Goal: Navigation & Orientation: Understand site structure

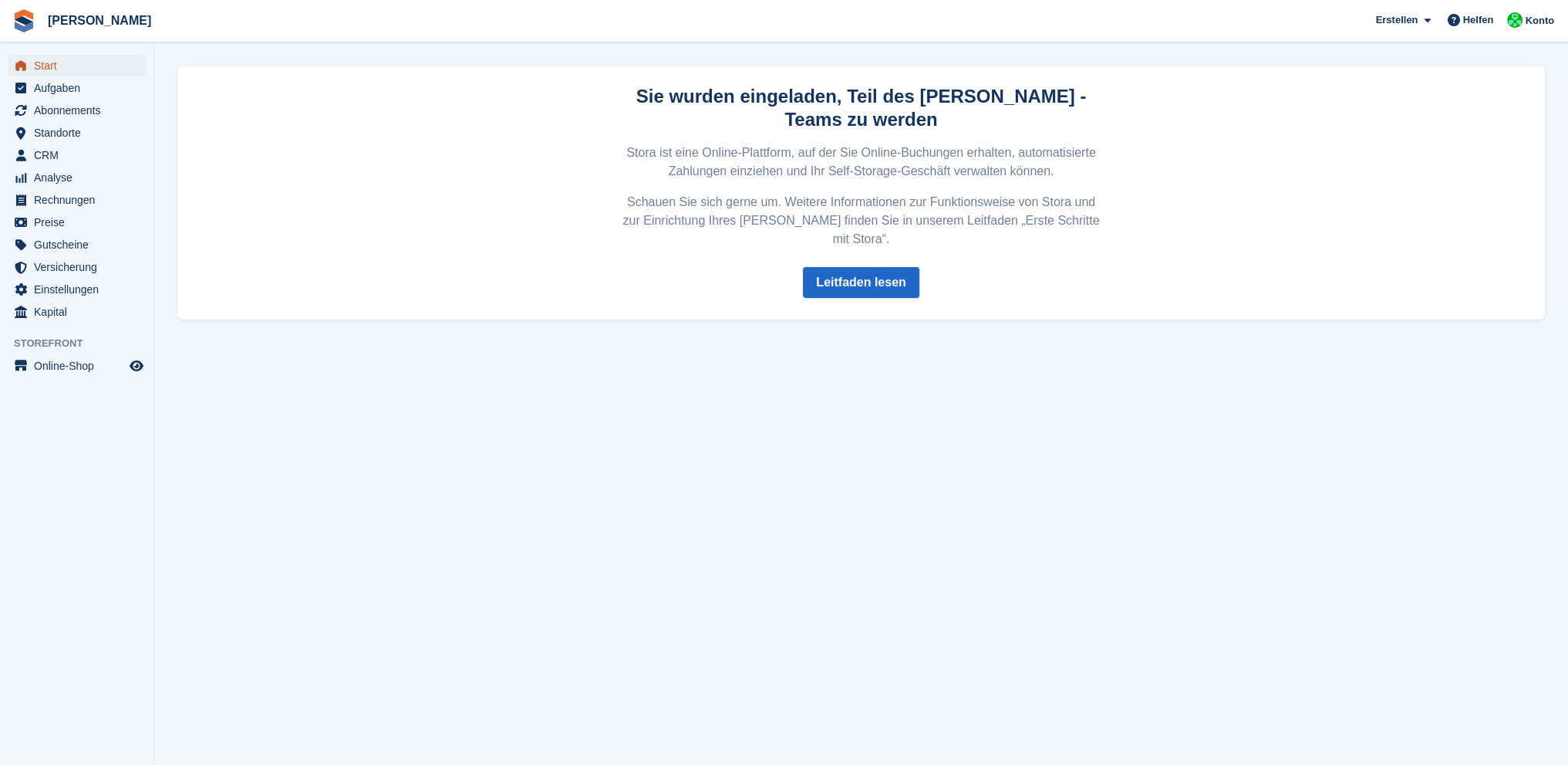
click at [50, 64] on span "Start" at bounding box center [80, 66] width 92 height 22
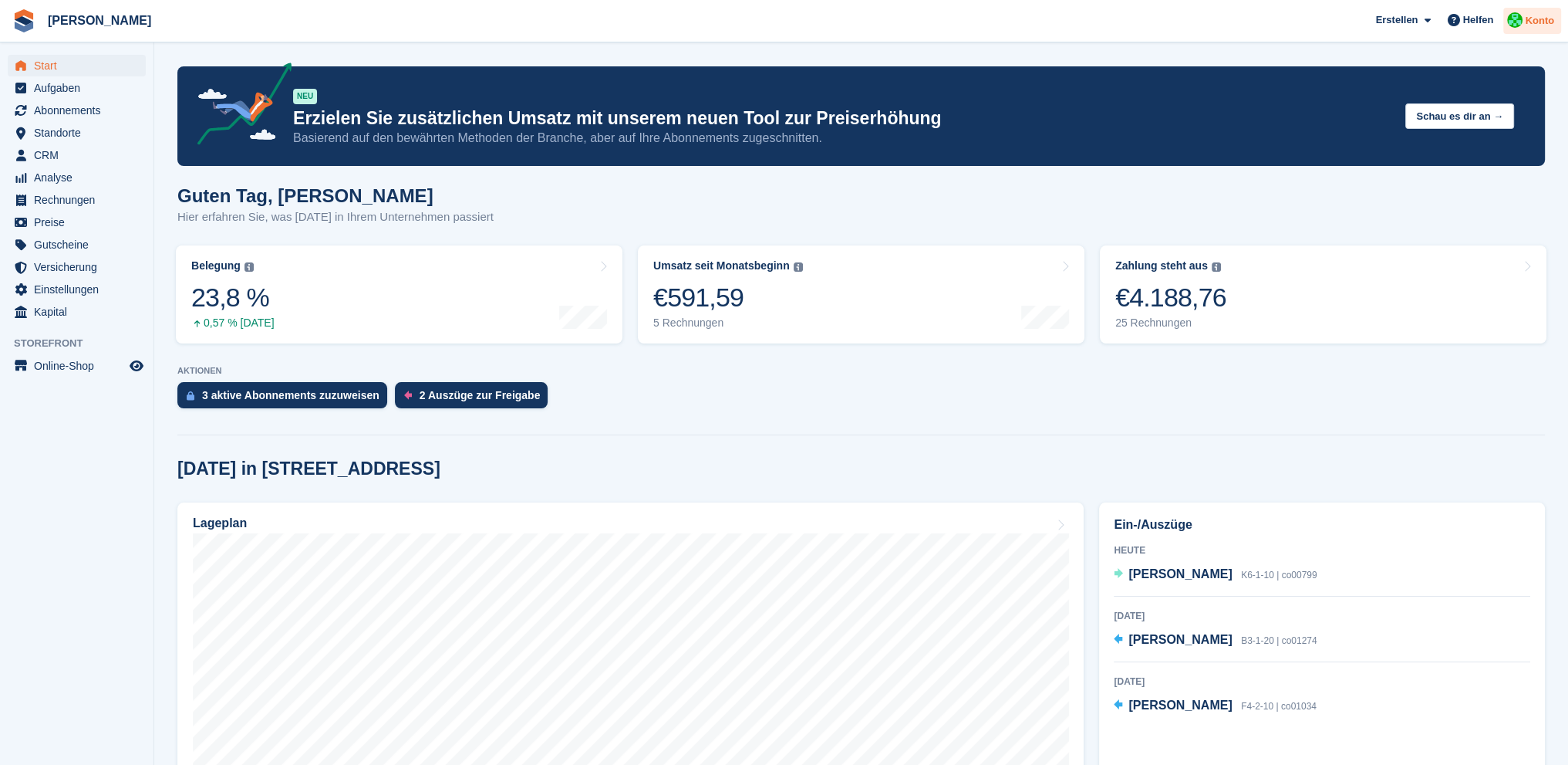
click at [1535, 18] on span "Konto" at bounding box center [1540, 21] width 29 height 16
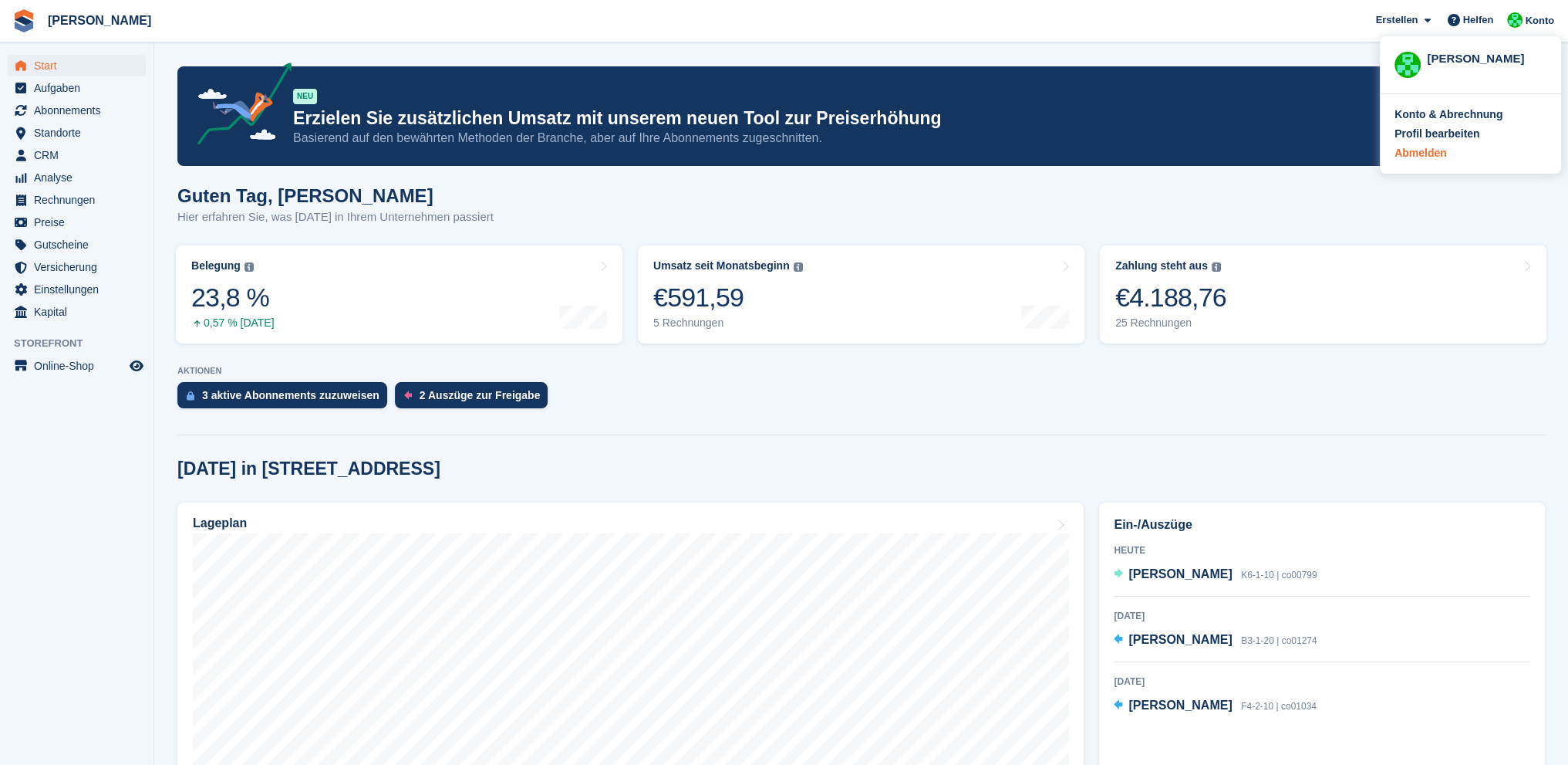
click at [1438, 154] on div "Abmelden" at bounding box center [1421, 153] width 53 height 16
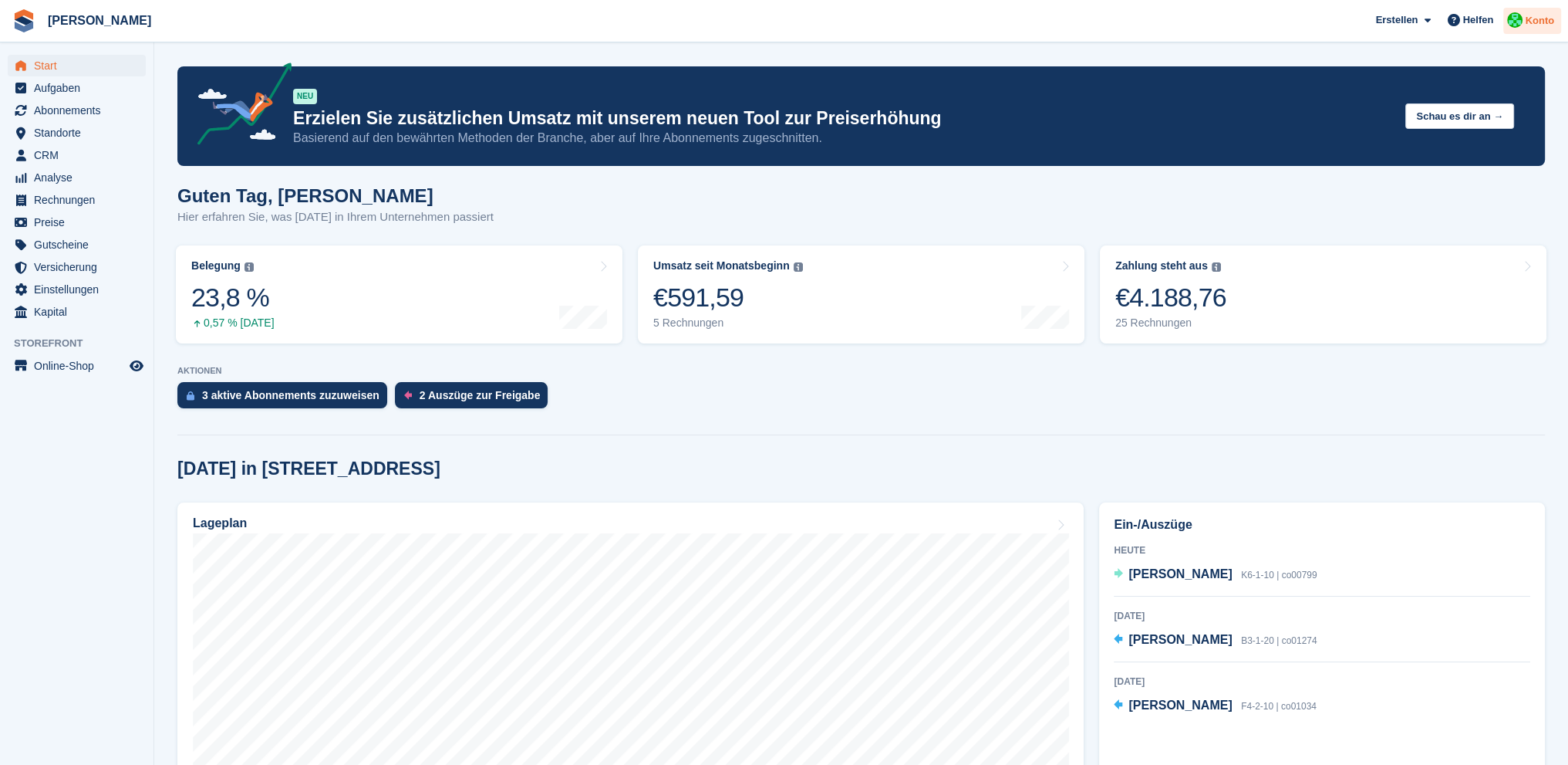
click at [1535, 17] on span "Konto" at bounding box center [1540, 21] width 29 height 16
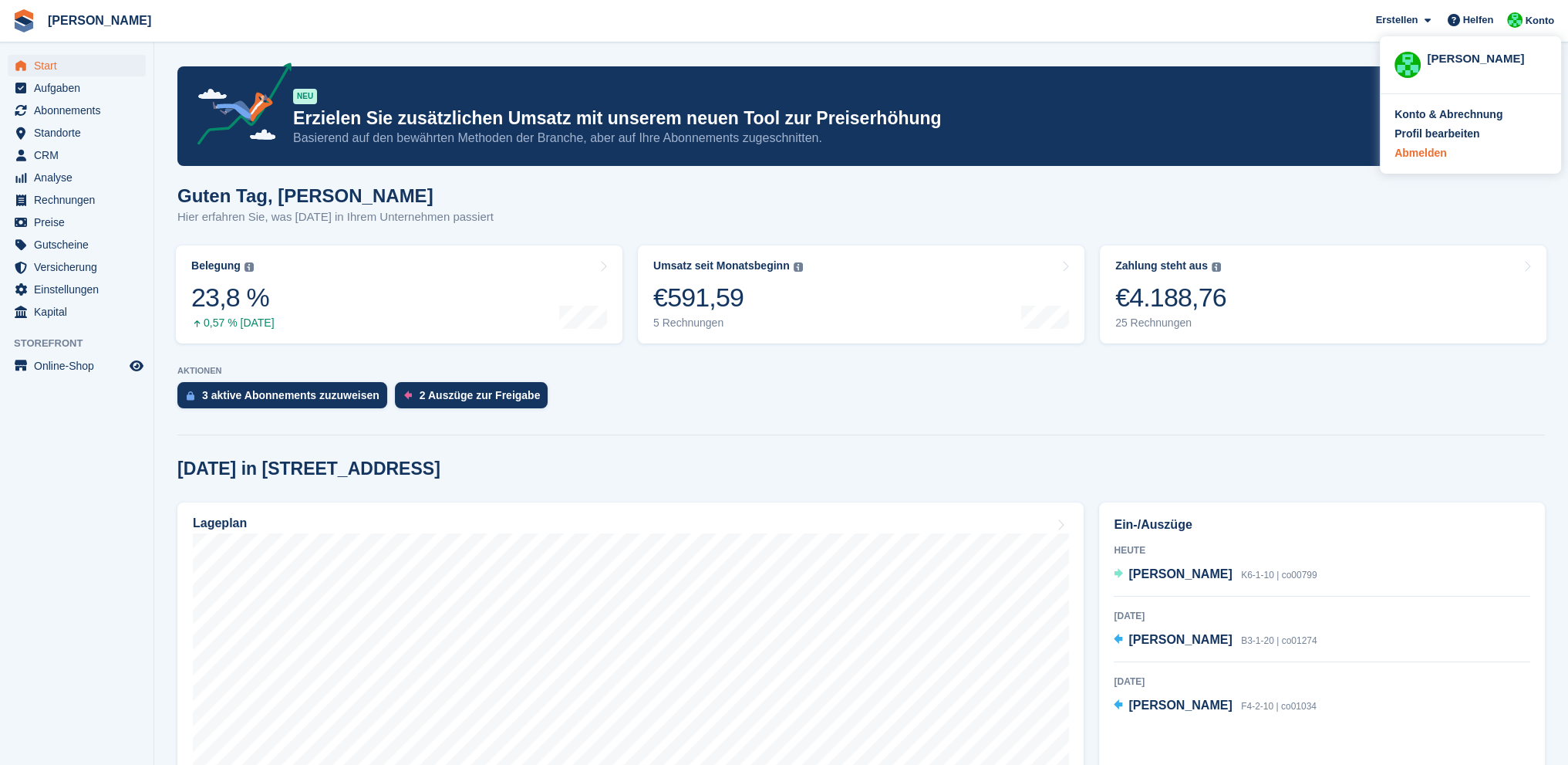
click at [1427, 151] on div "Abmelden" at bounding box center [1421, 153] width 53 height 16
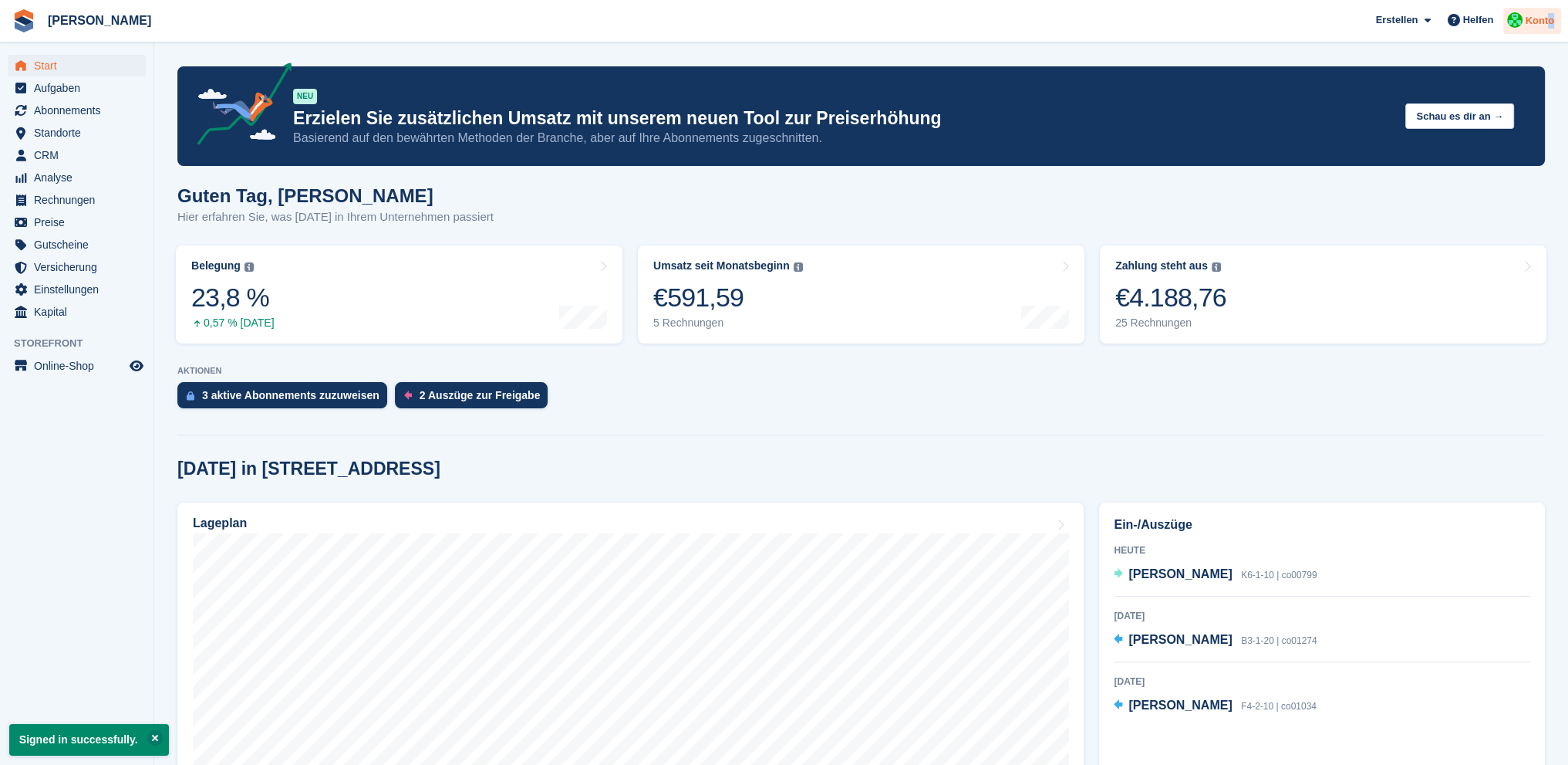
click at [1550, 15] on span "Konto" at bounding box center [1540, 21] width 29 height 16
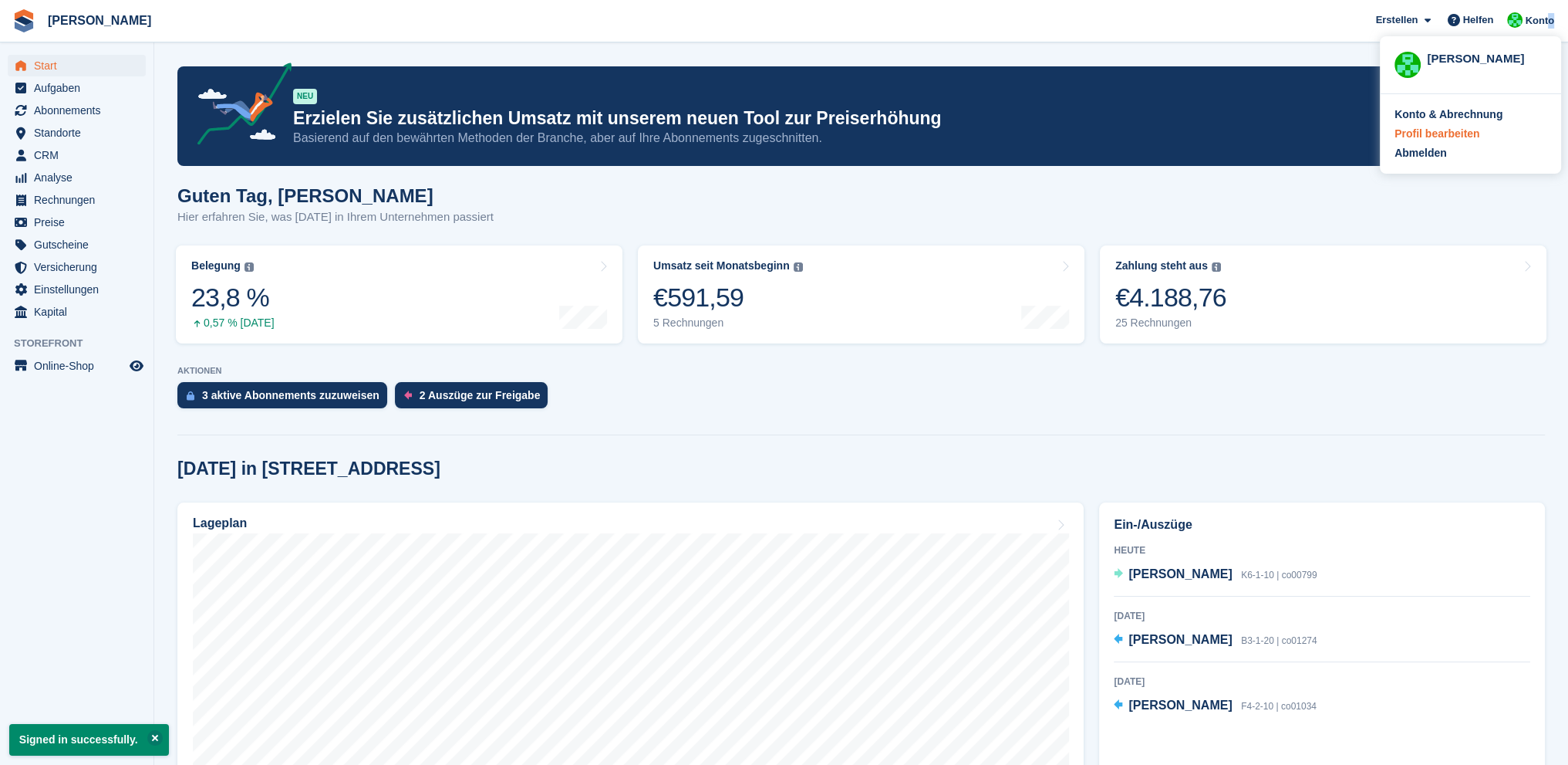
click at [1452, 134] on div "Profil bearbeiten" at bounding box center [1437, 134] width 85 height 16
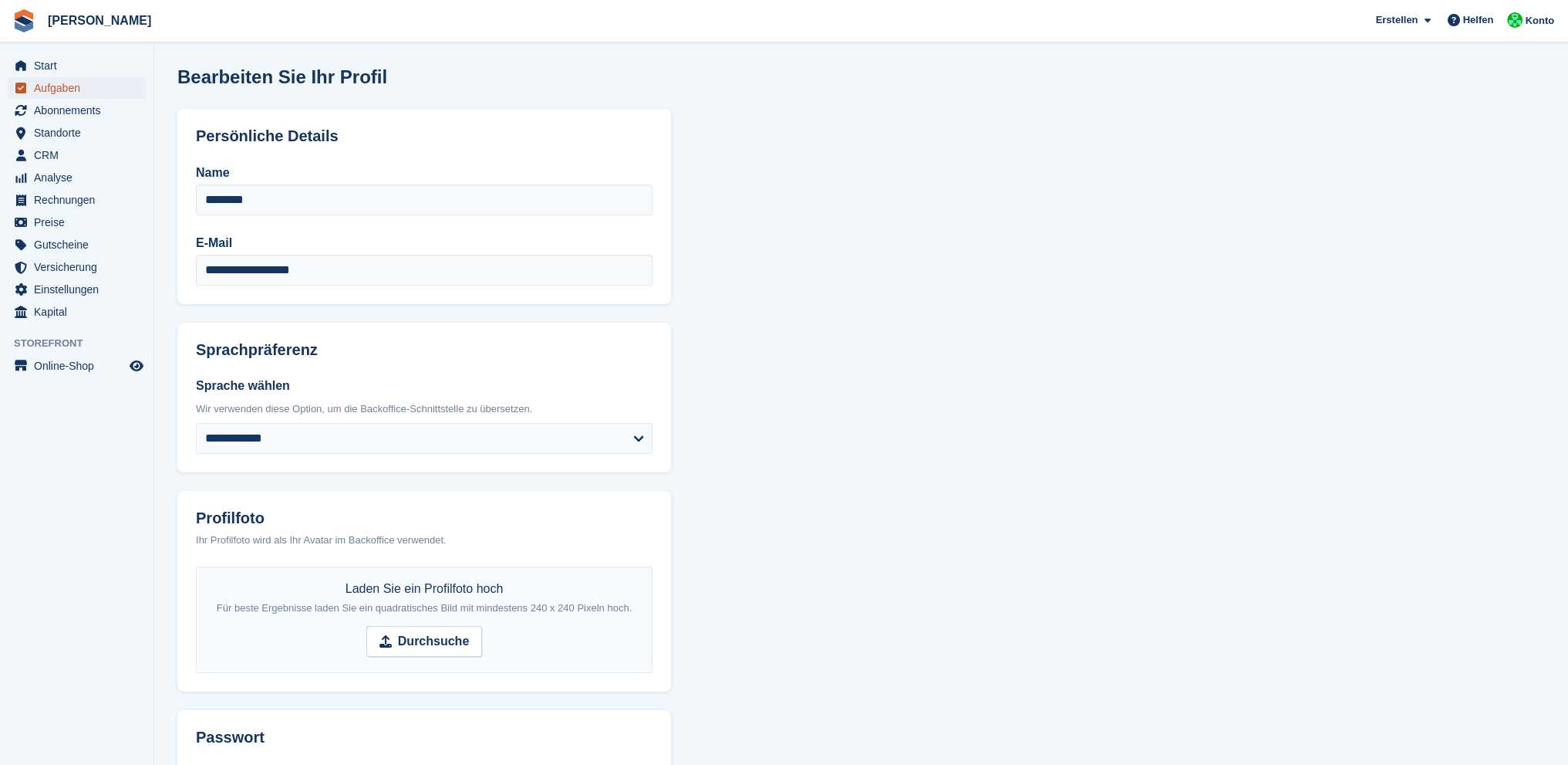
click at [61, 85] on span "Aufgaben" at bounding box center [80, 88] width 92 height 22
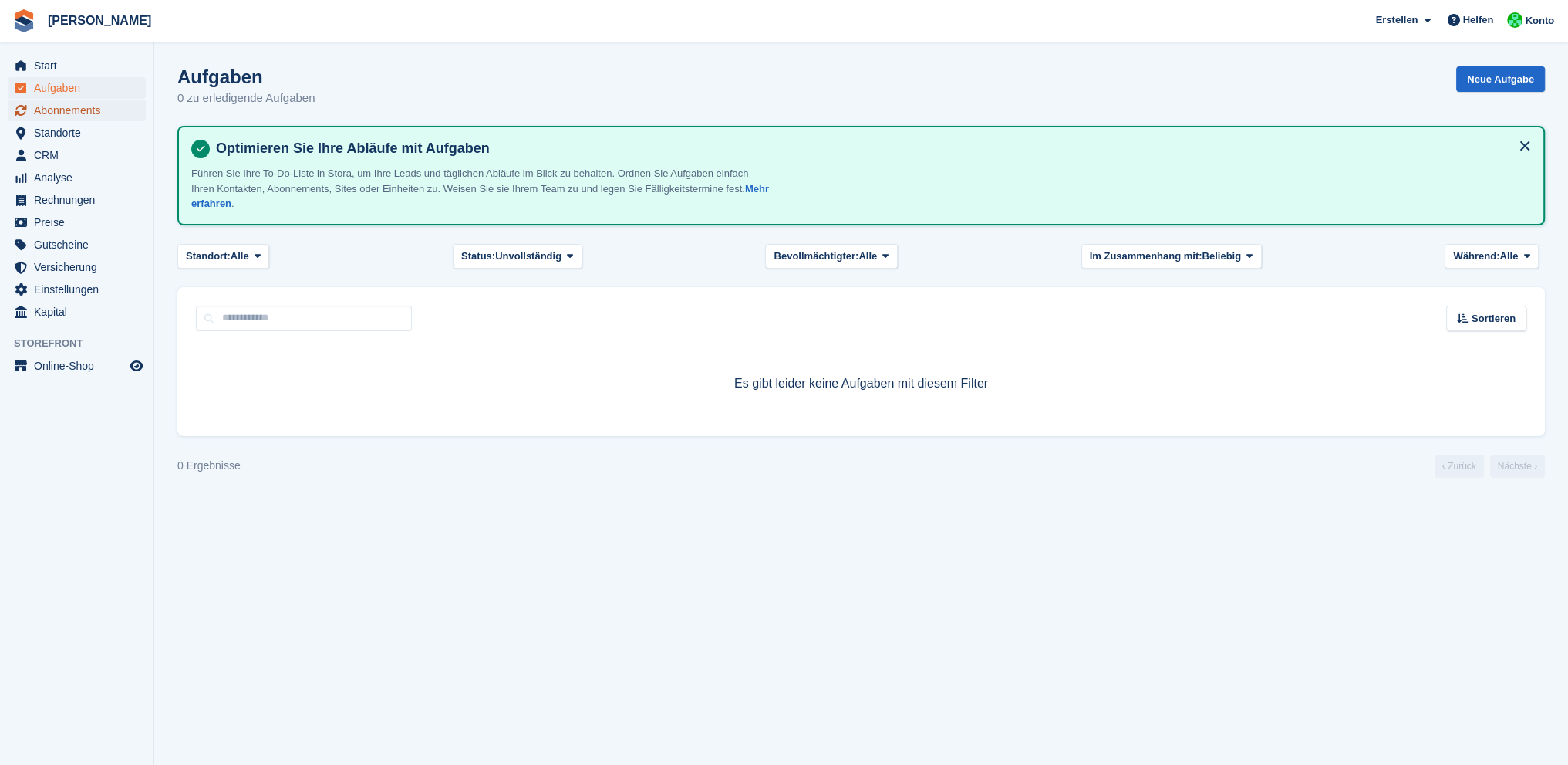
drag, startPoint x: 61, startPoint y: 95, endPoint x: 63, endPoint y: 110, distance: 15.1
click at [63, 110] on span "Abonnements" at bounding box center [80, 110] width 92 height 22
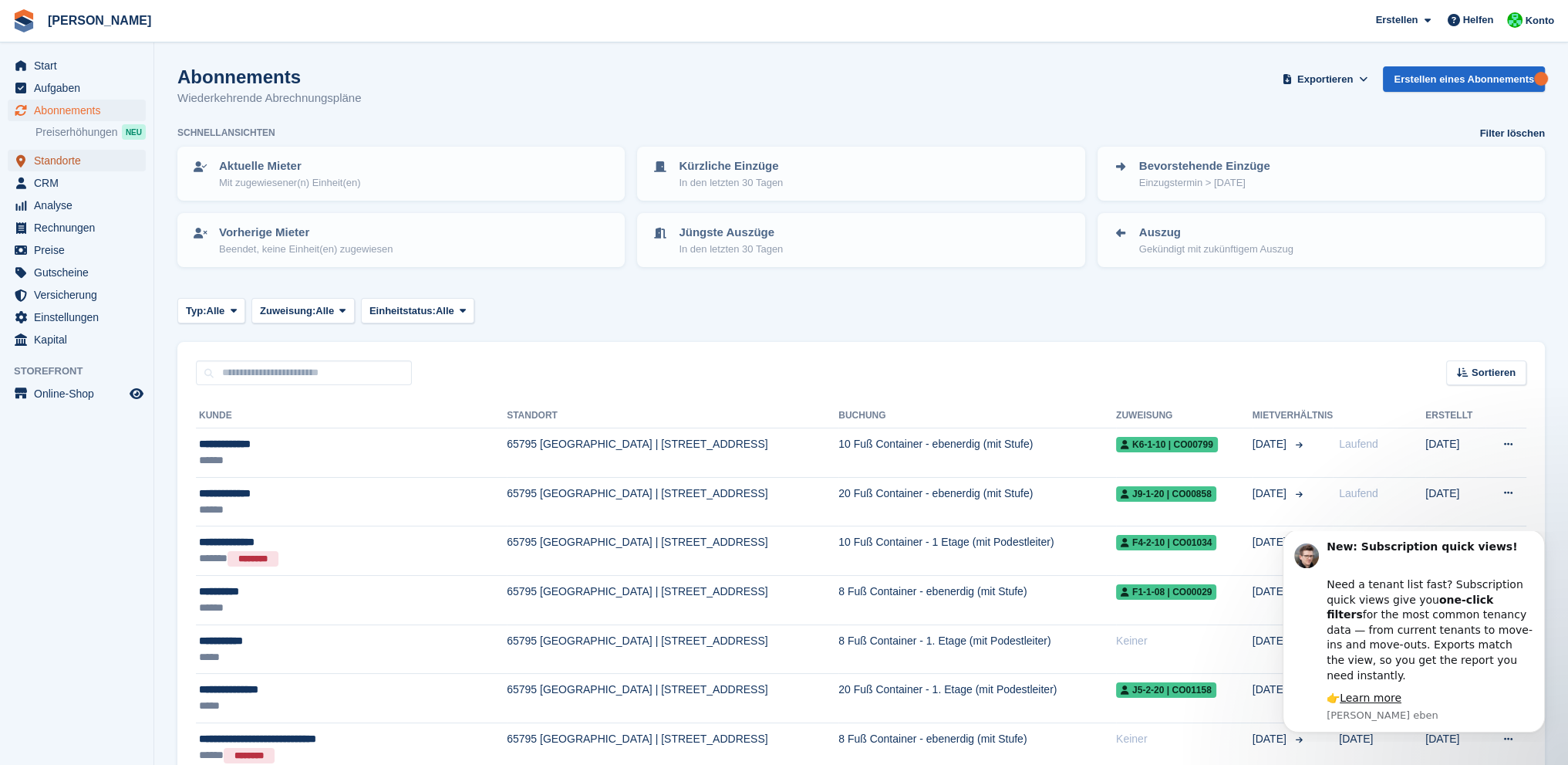
click at [51, 166] on span "Standorte" at bounding box center [80, 161] width 92 height 22
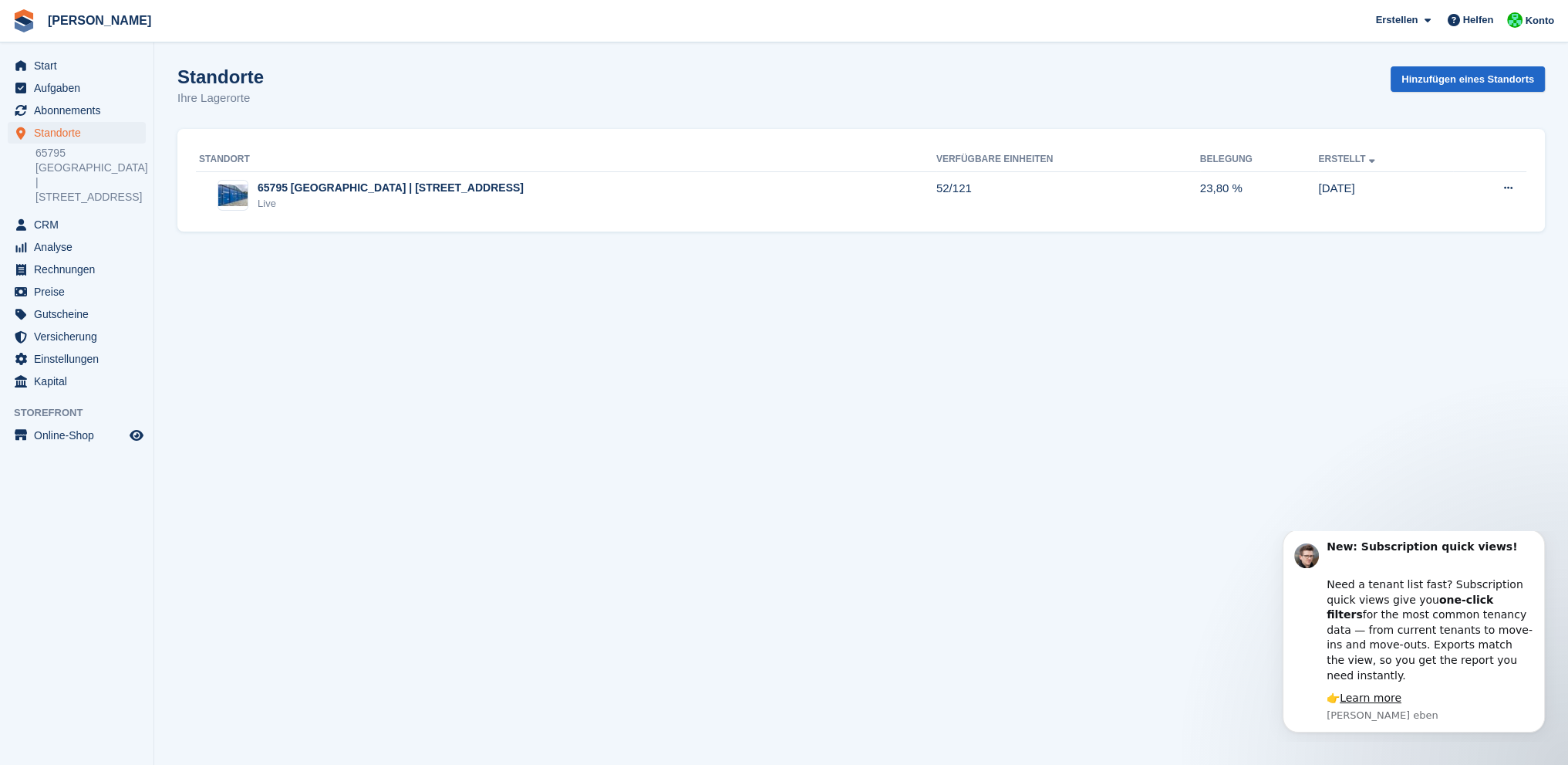
click at [53, 182] on div "Standorte Standorte Standorte 65795 Hattersheim | Am Eisernen Steg 16 65795 Hat…" at bounding box center [77, 168] width 154 height 92
click at [50, 214] on span "CRM" at bounding box center [80, 224] width 92 height 22
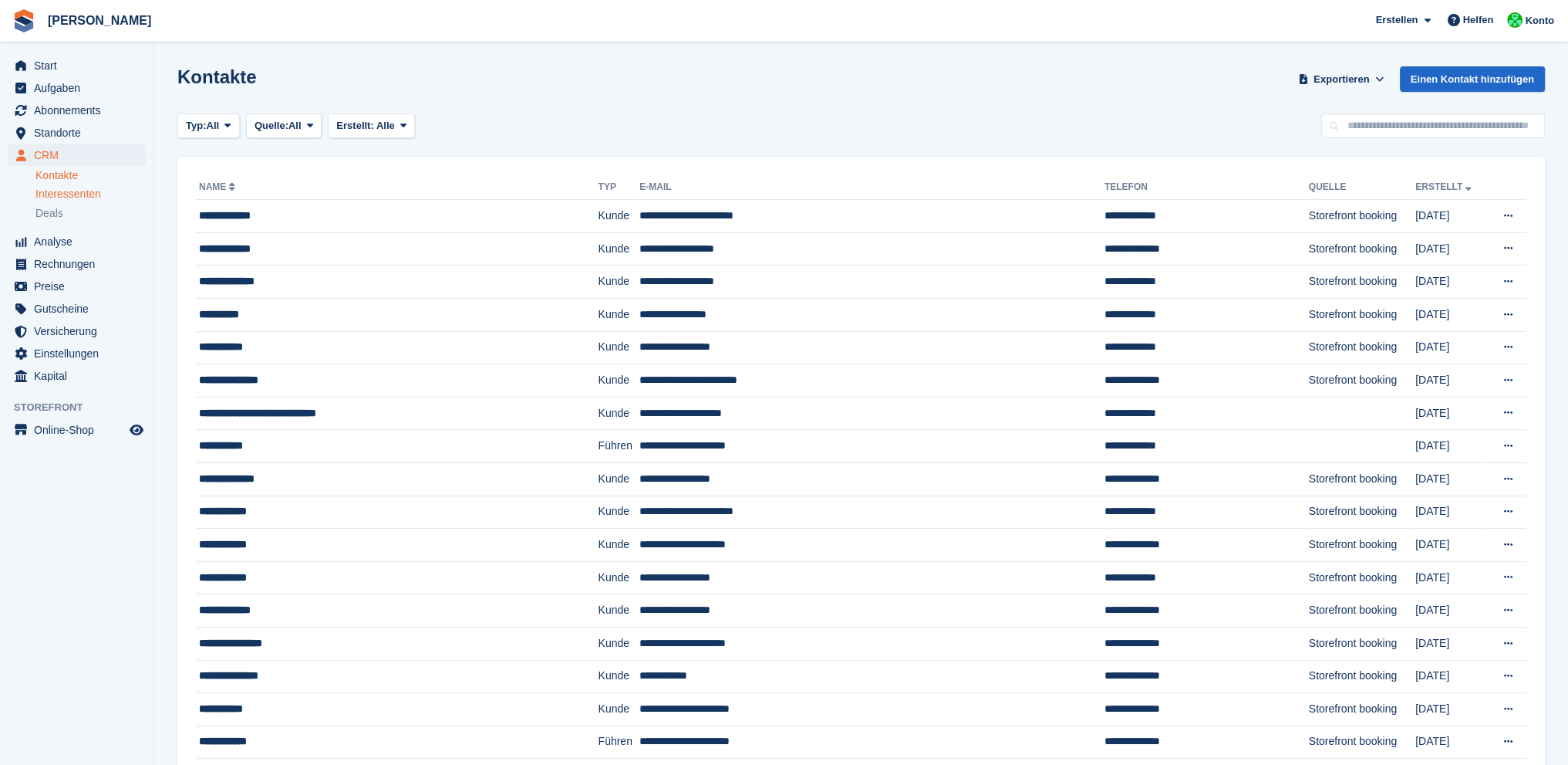
click at [61, 193] on span "Interessenten" at bounding box center [68, 193] width 65 height 15
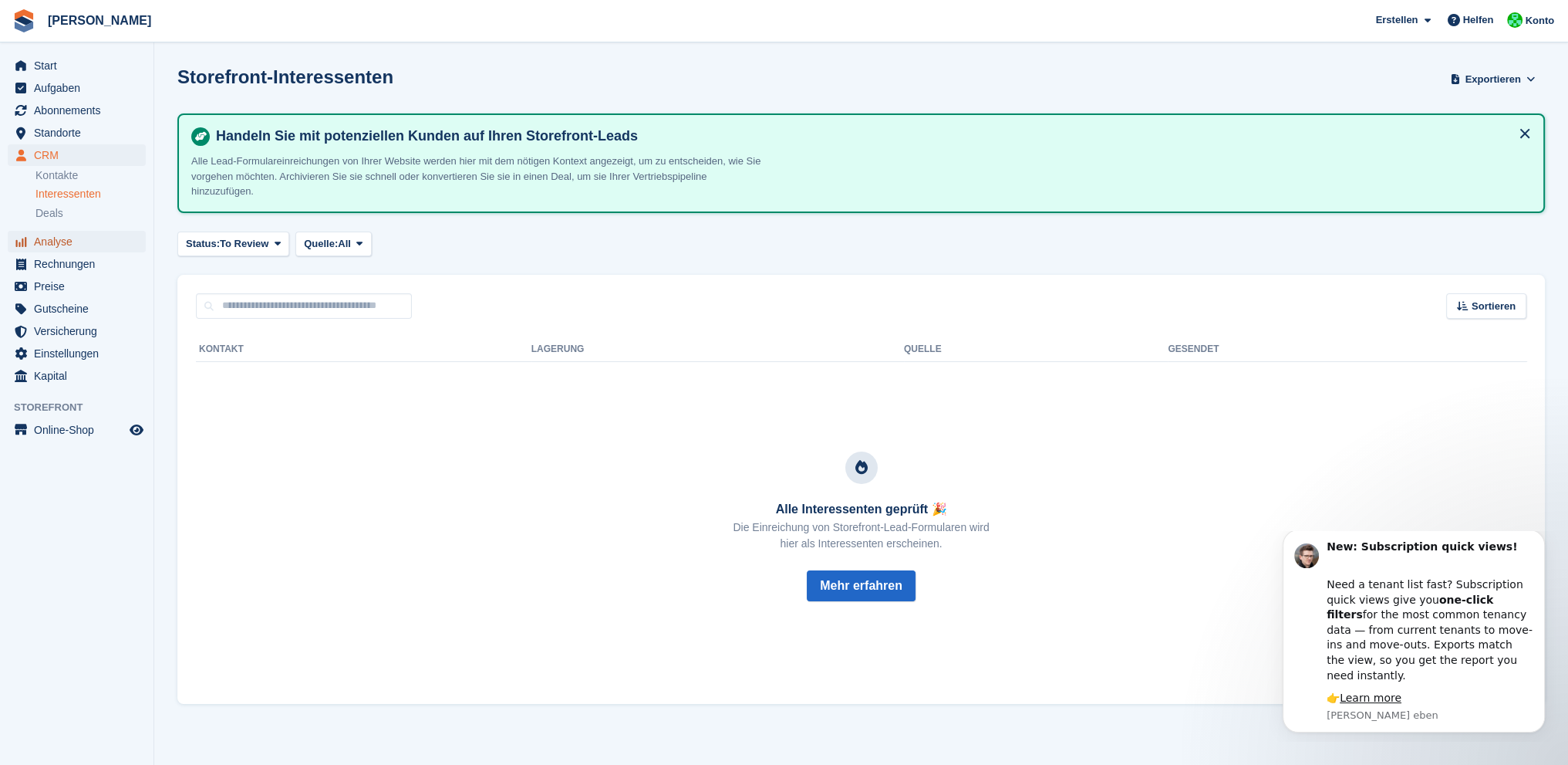
click at [59, 246] on span "Analyse" at bounding box center [80, 242] width 92 height 22
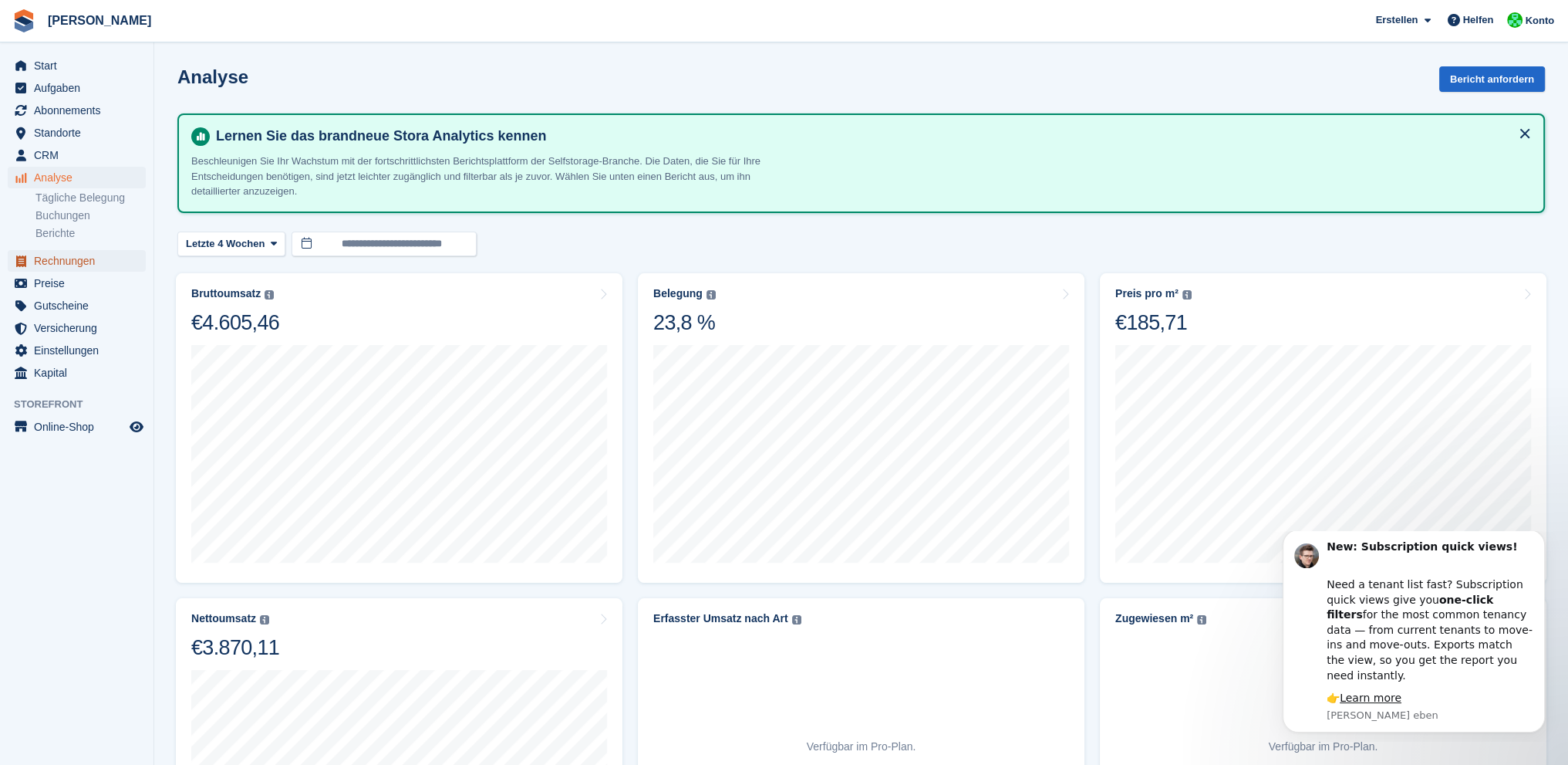
click at [56, 261] on span "Rechnungen" at bounding box center [80, 261] width 92 height 22
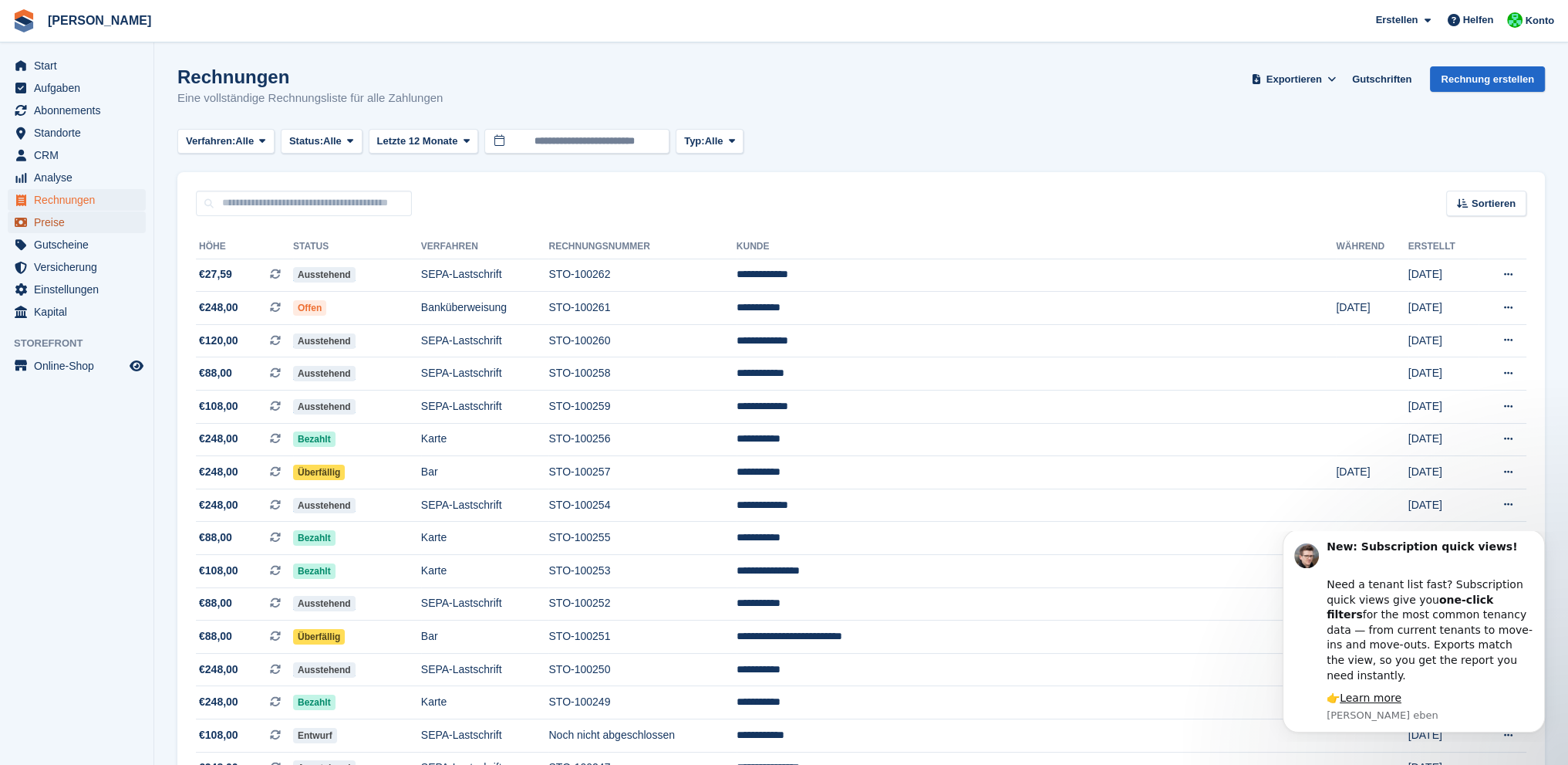
click at [49, 226] on span "Preise" at bounding box center [80, 222] width 92 height 22
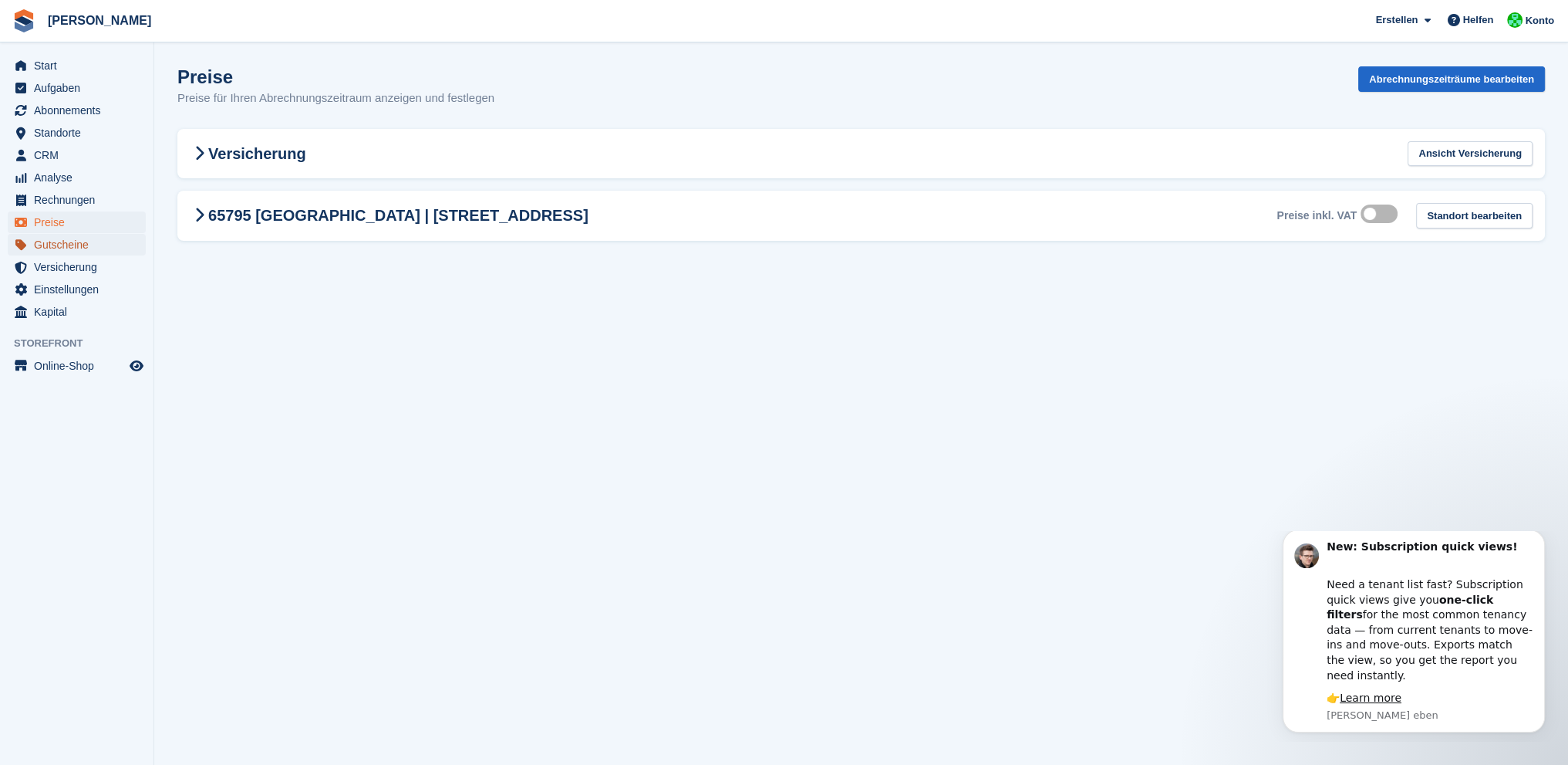
click at [50, 245] on span "Gutscheine" at bounding box center [80, 245] width 92 height 22
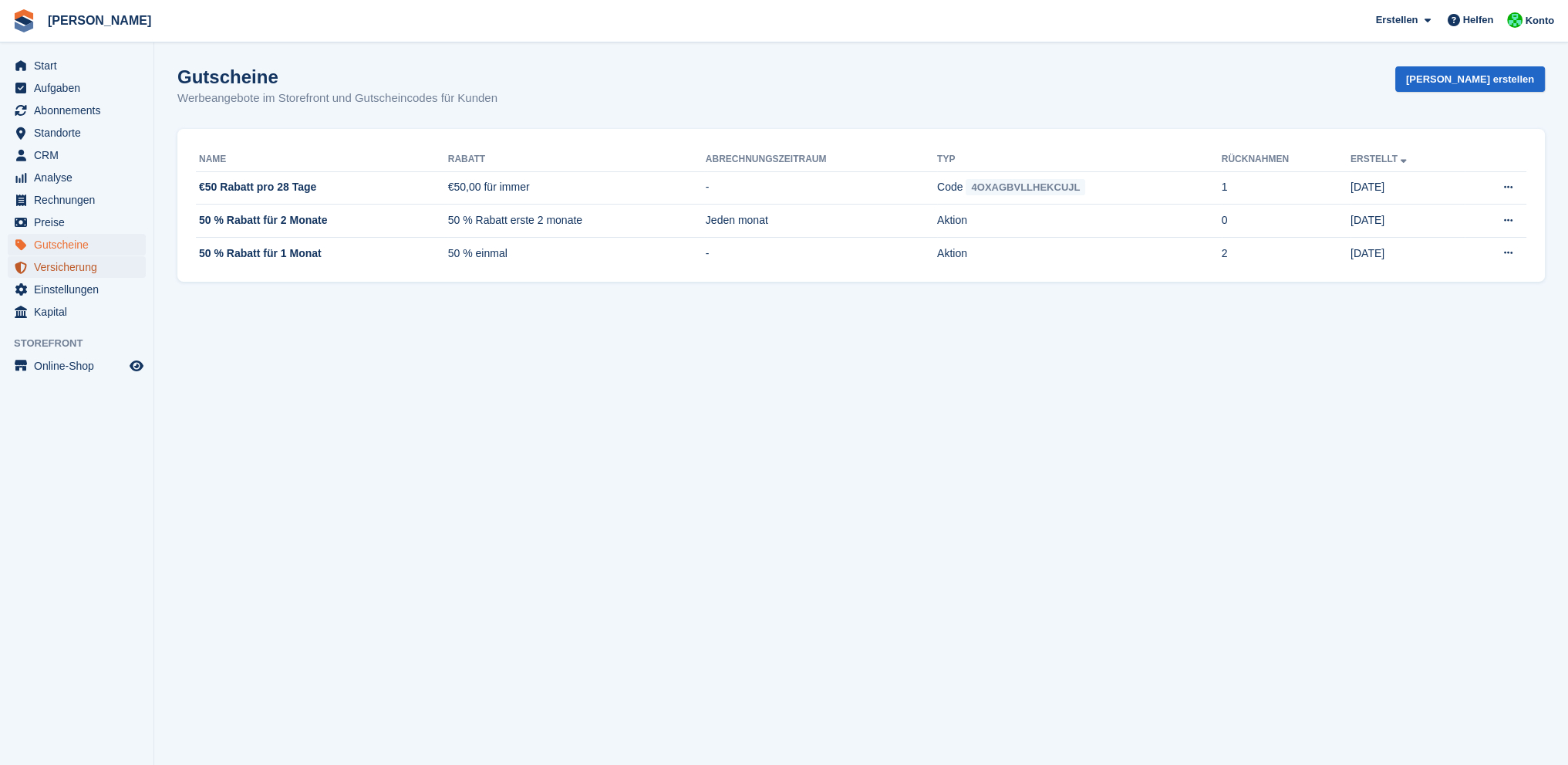
click at [56, 268] on span "Versicherung" at bounding box center [80, 267] width 92 height 22
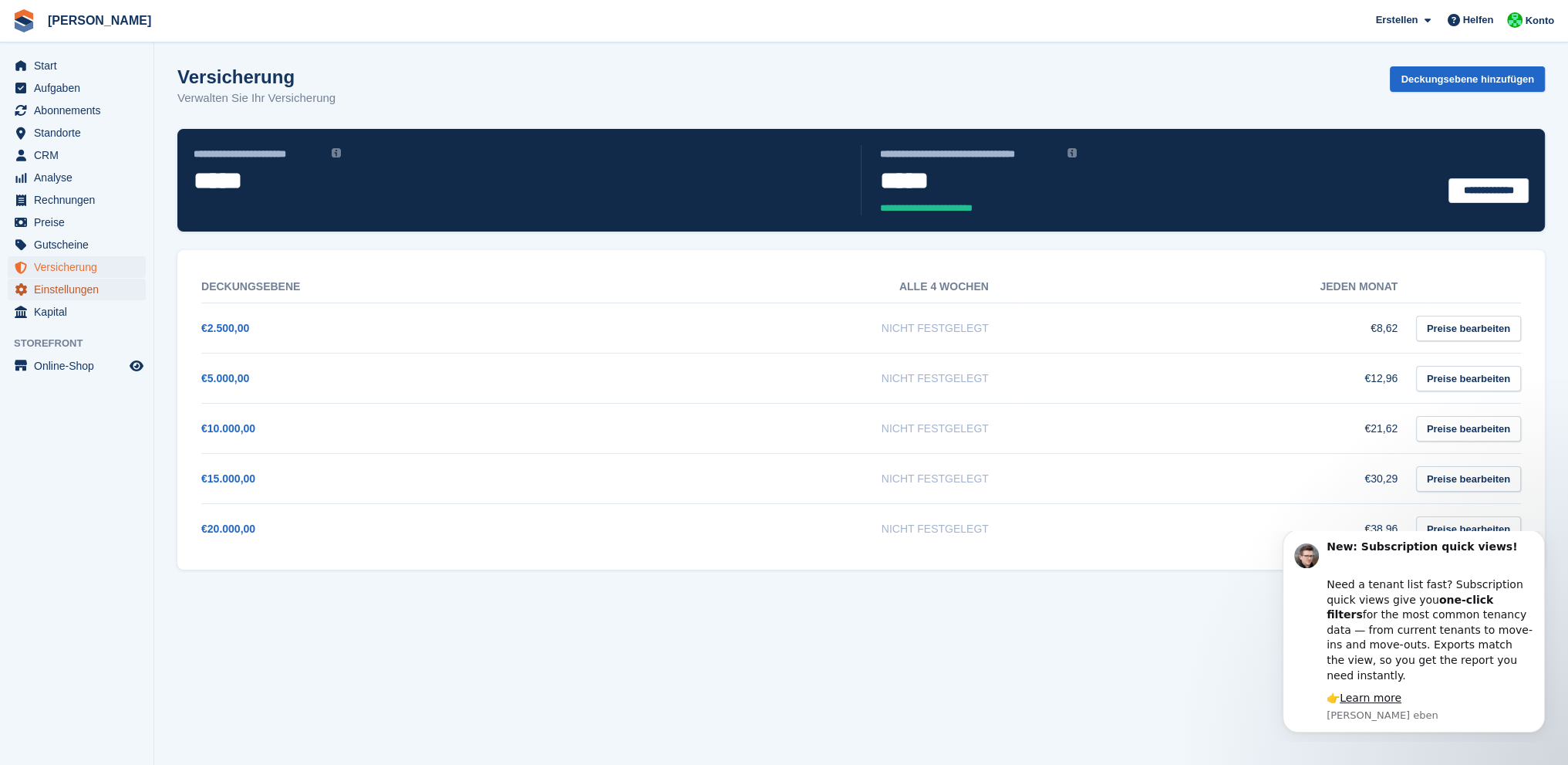
drag, startPoint x: 56, startPoint y: 279, endPoint x: 59, endPoint y: 290, distance: 11.4
click at [59, 290] on span "Einstellungen" at bounding box center [80, 290] width 92 height 22
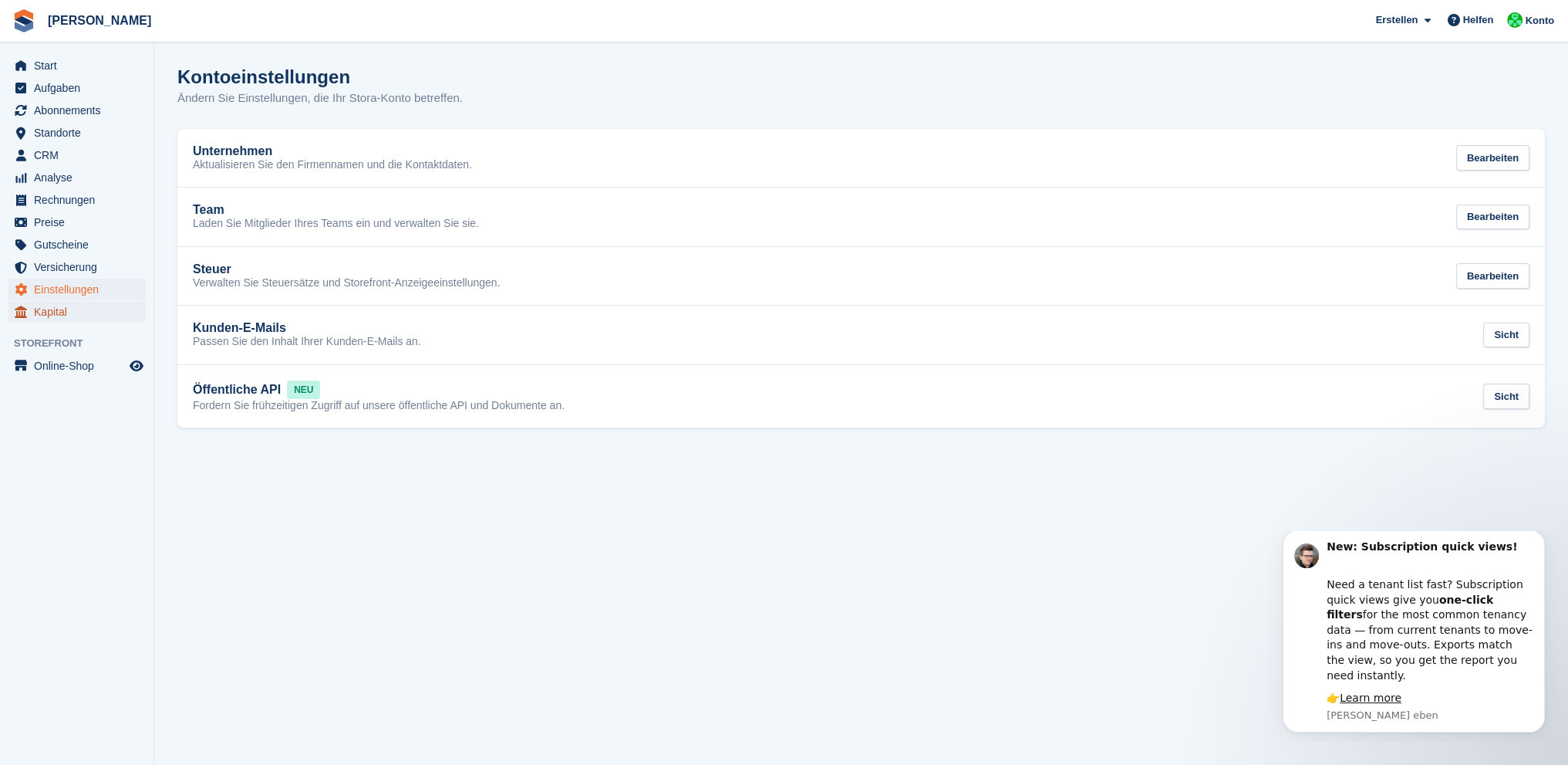
click at [59, 310] on span "Kapital" at bounding box center [80, 312] width 92 height 22
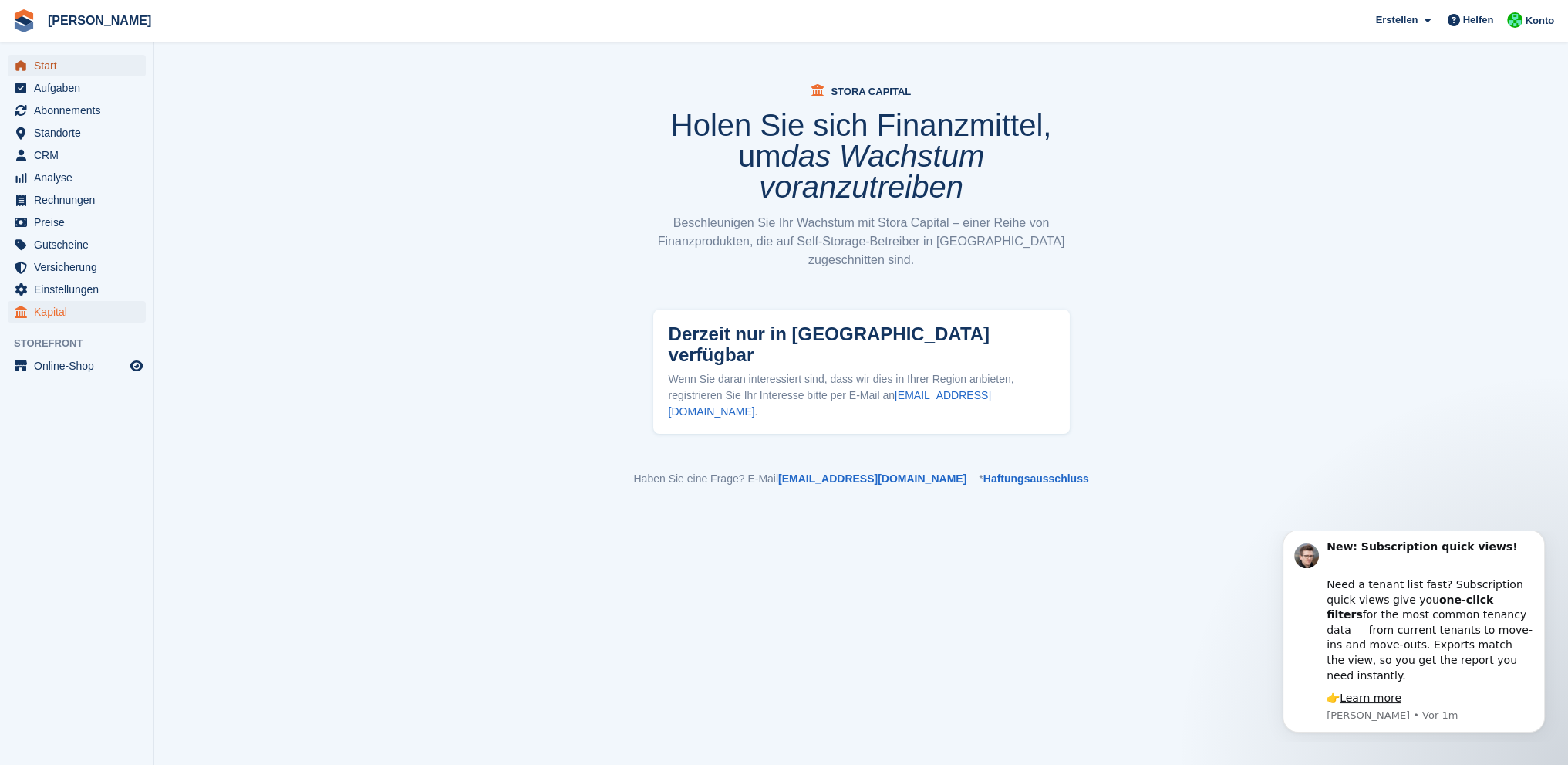
click at [43, 68] on span "Start" at bounding box center [80, 66] width 92 height 22
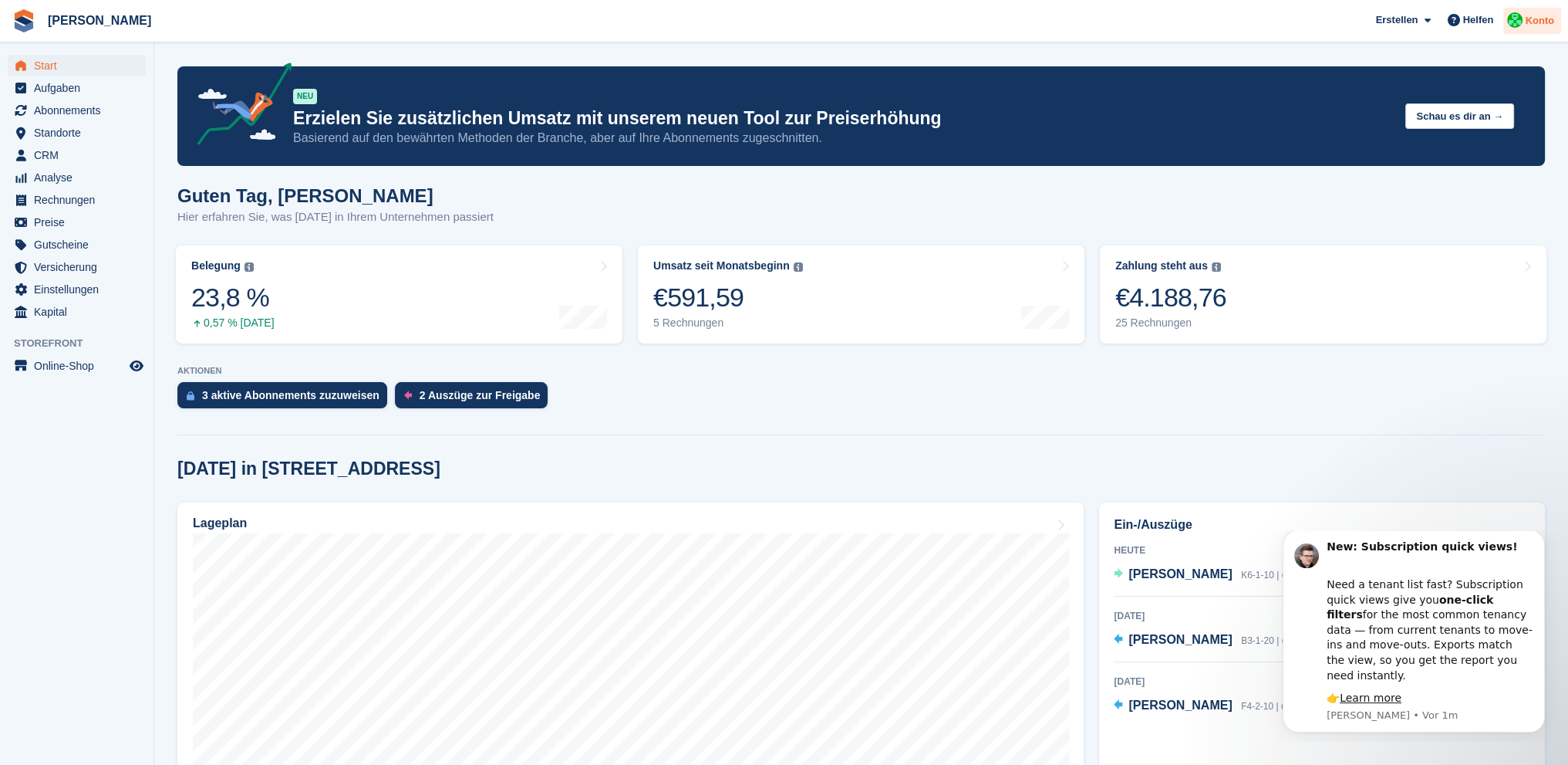
click at [1535, 19] on span "Konto" at bounding box center [1540, 21] width 29 height 16
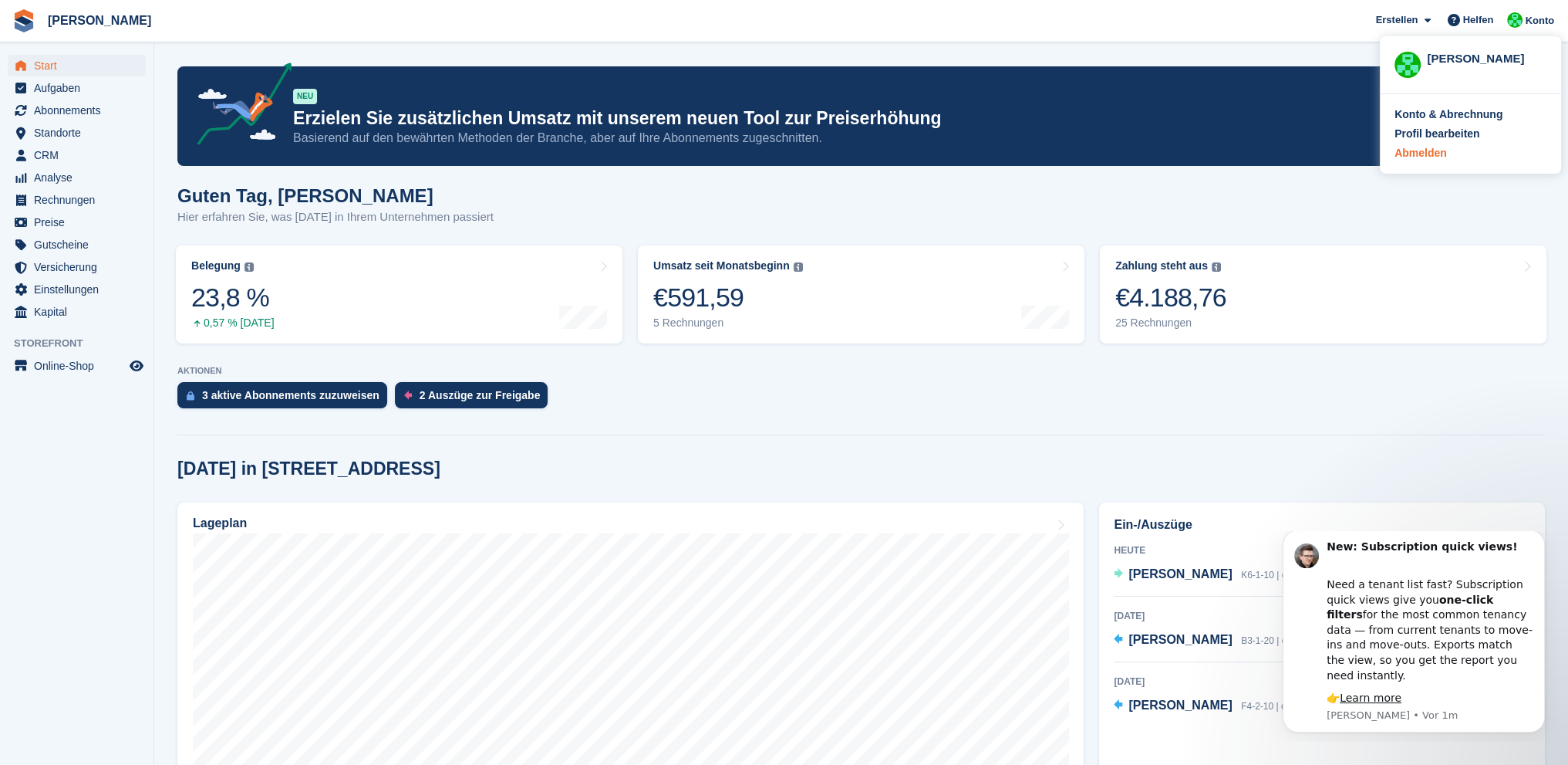
click at [1436, 148] on div "Abmelden" at bounding box center [1421, 153] width 53 height 16
